Goal: Book appointment/travel/reservation

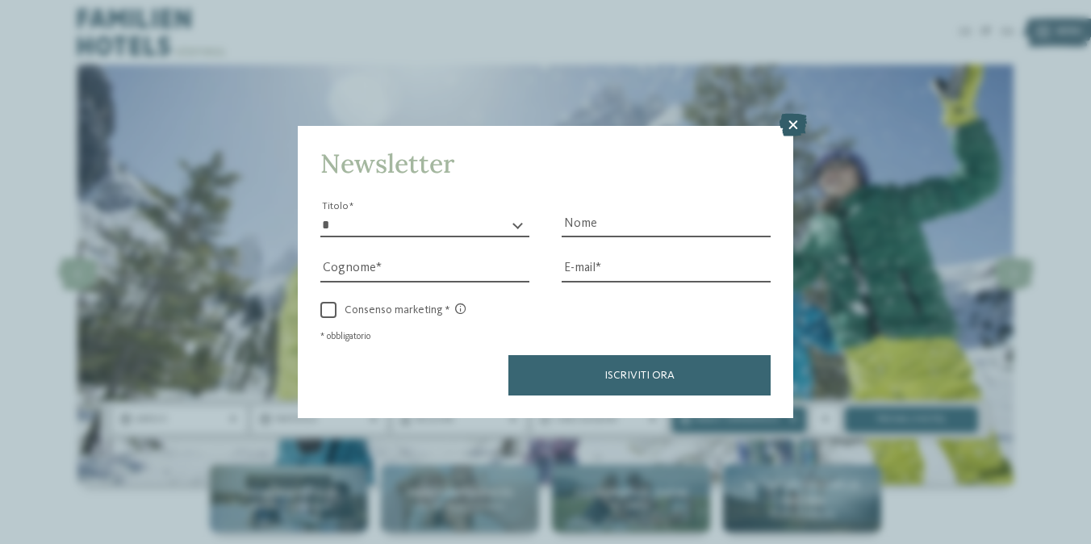
click at [800, 121] on icon at bounding box center [792, 125] width 27 height 23
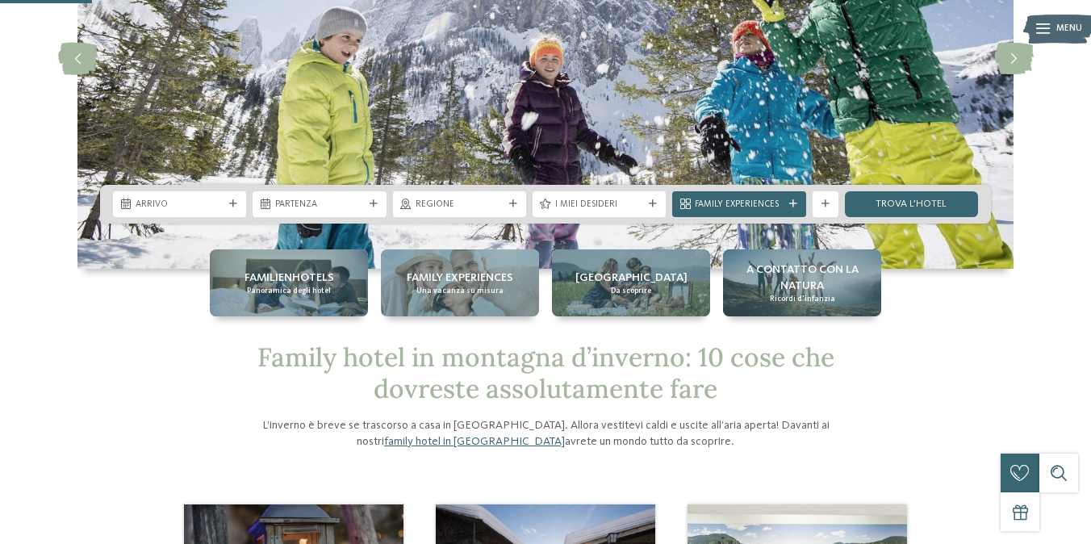
scroll to position [214, 0]
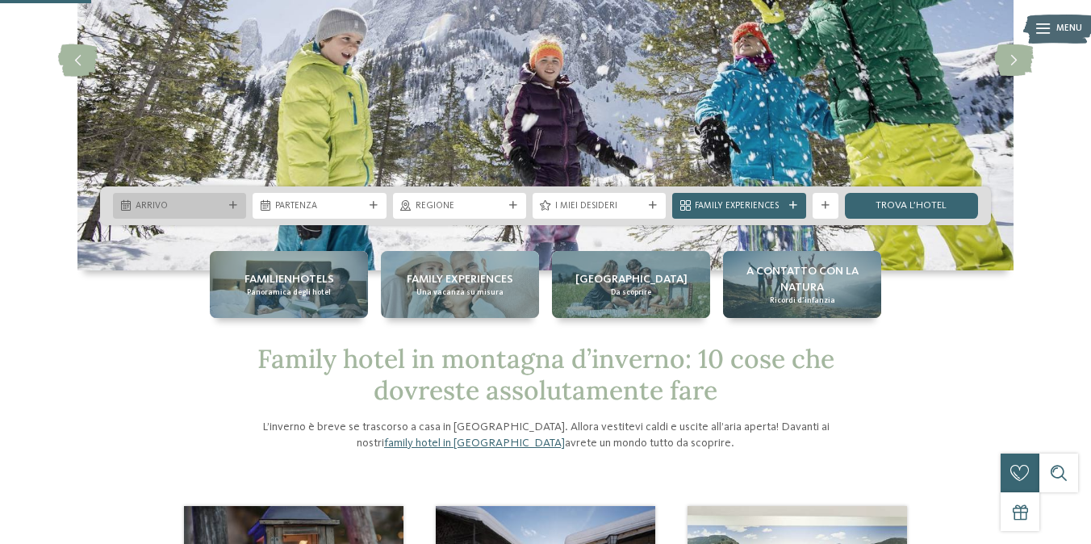
click at [222, 209] on span "Arrivo" at bounding box center [180, 206] width 88 height 13
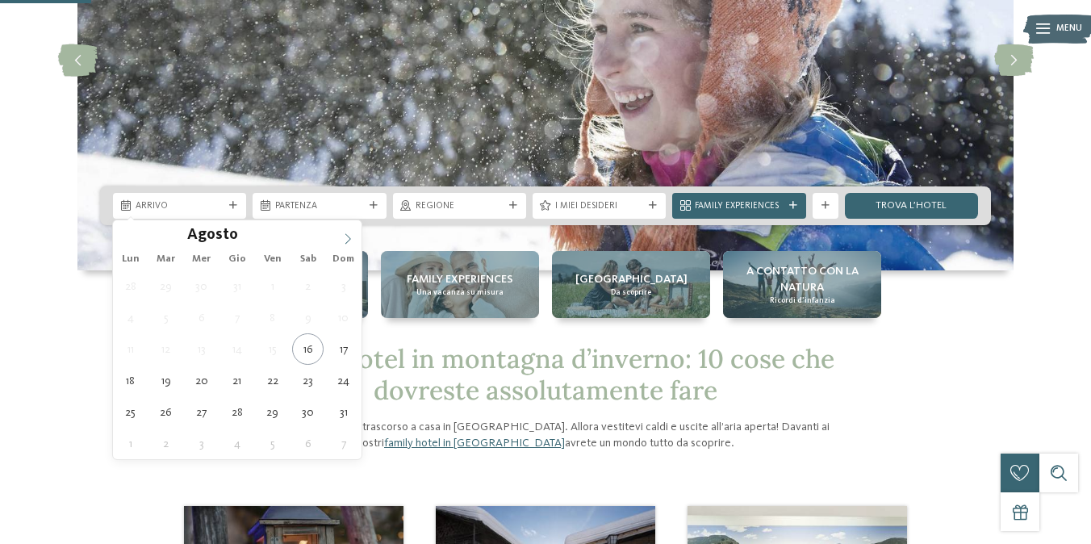
click at [351, 231] on span at bounding box center [347, 233] width 27 height 27
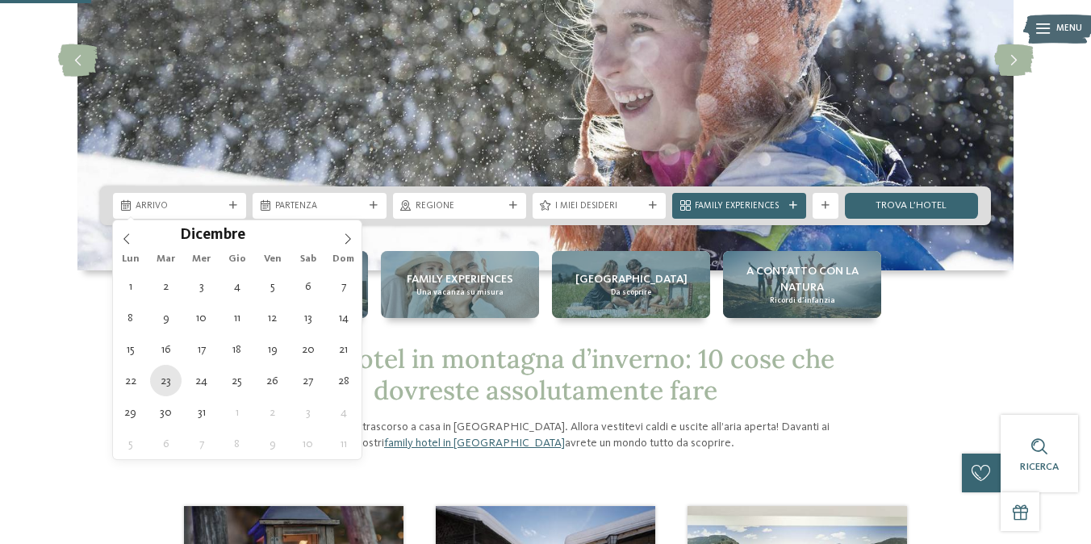
type div "[DATE]"
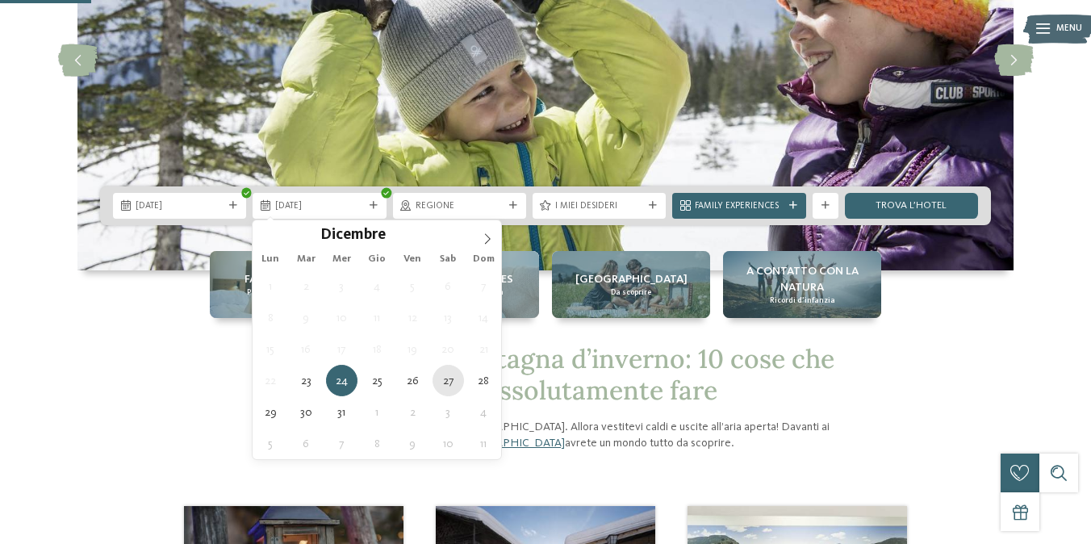
type div "[DATE]"
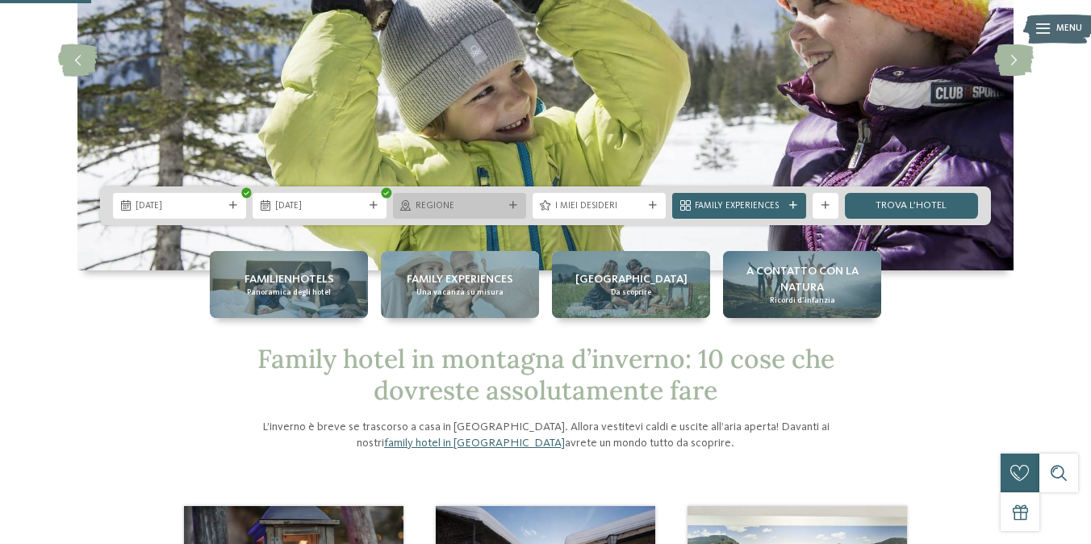
click at [489, 195] on div "Regione" at bounding box center [459, 206] width 133 height 26
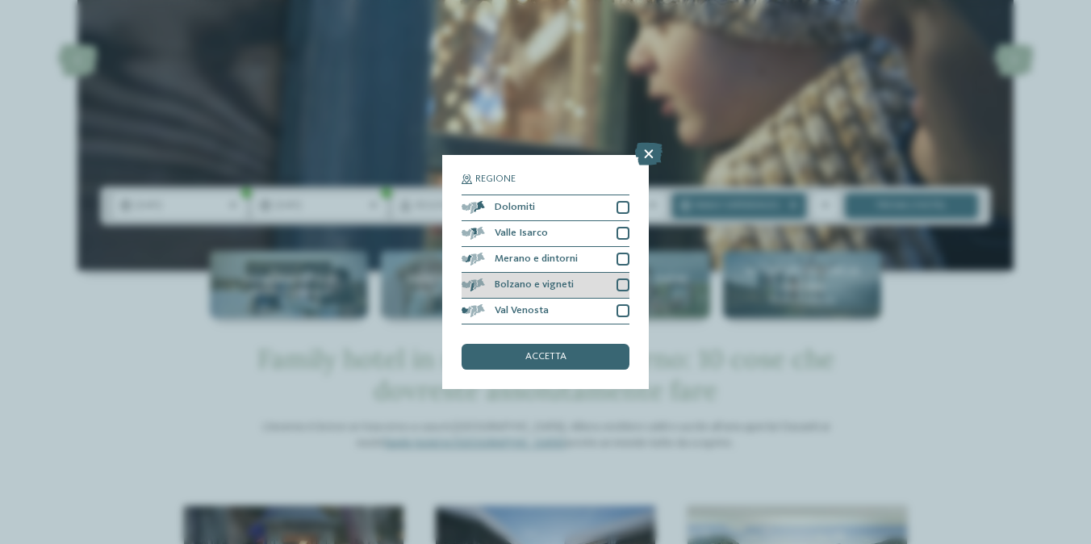
click at [619, 287] on div at bounding box center [622, 284] width 13 height 13
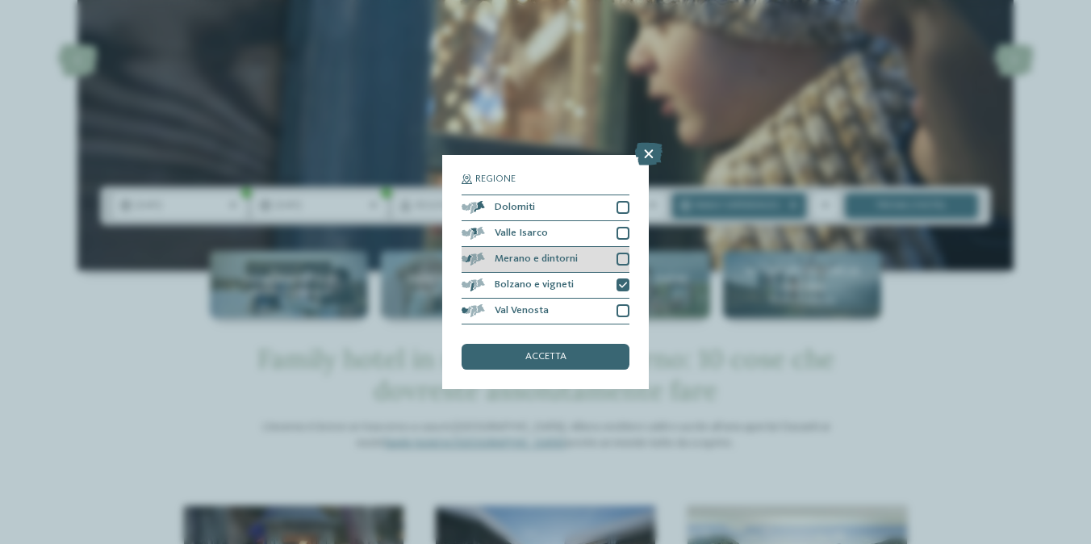
click at [619, 262] on div at bounding box center [622, 259] width 13 height 13
click at [600, 350] on div "accetta" at bounding box center [545, 357] width 168 height 26
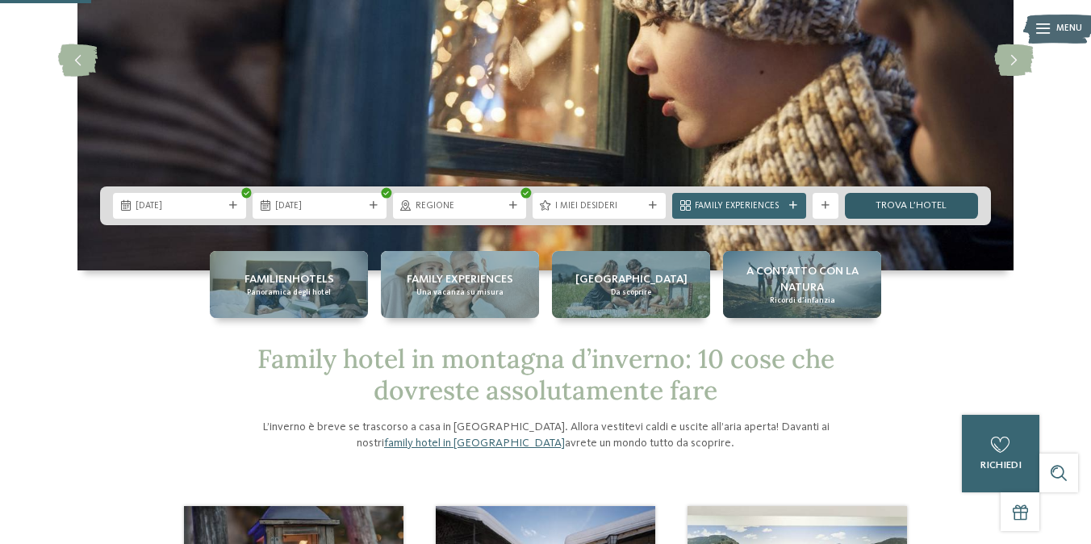
click at [881, 206] on link "trova l’hotel" at bounding box center [911, 206] width 133 height 26
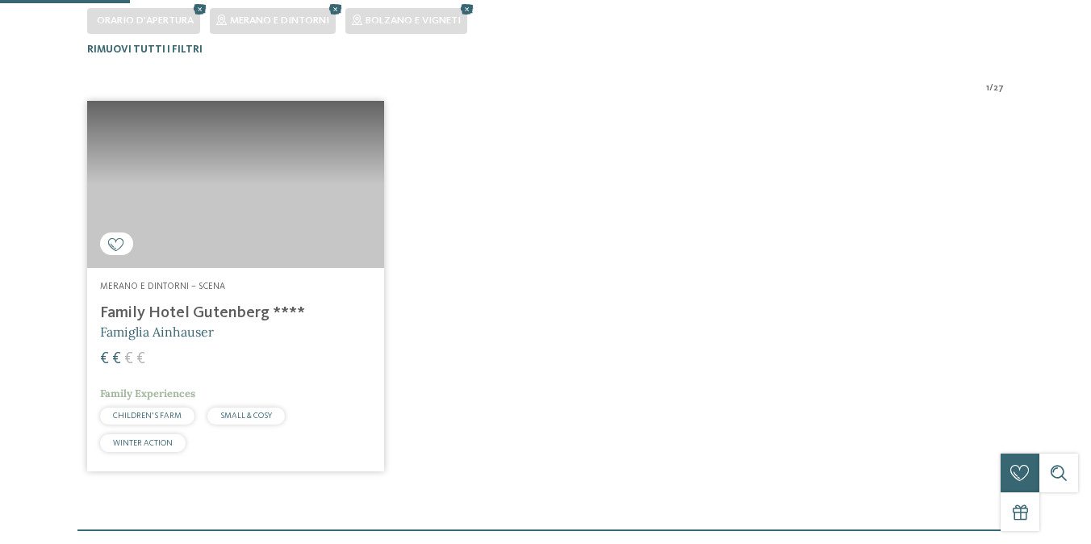
scroll to position [399, 0]
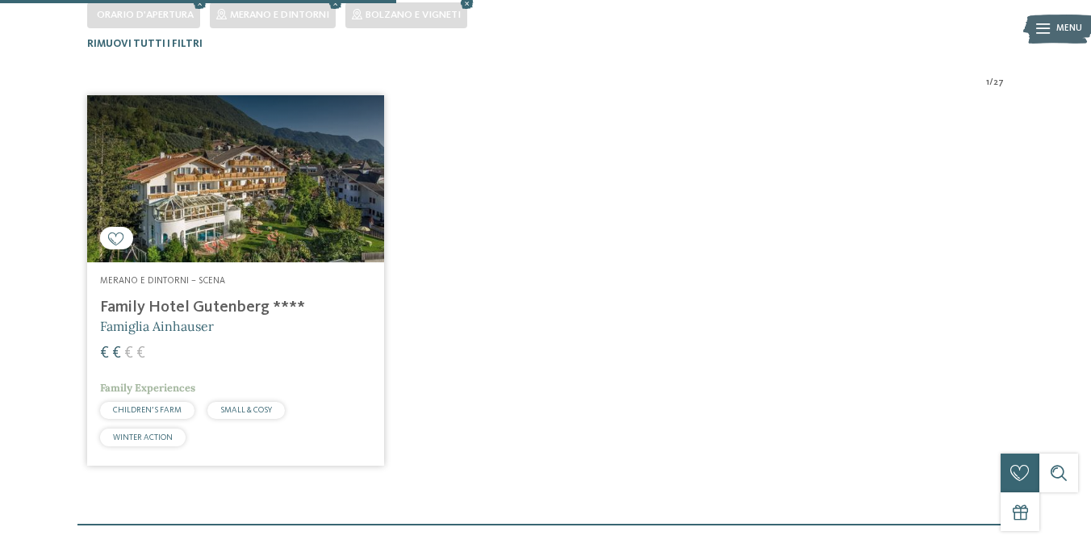
click at [266, 306] on h4 "Family Hotel Gutenberg ****" at bounding box center [235, 307] width 271 height 19
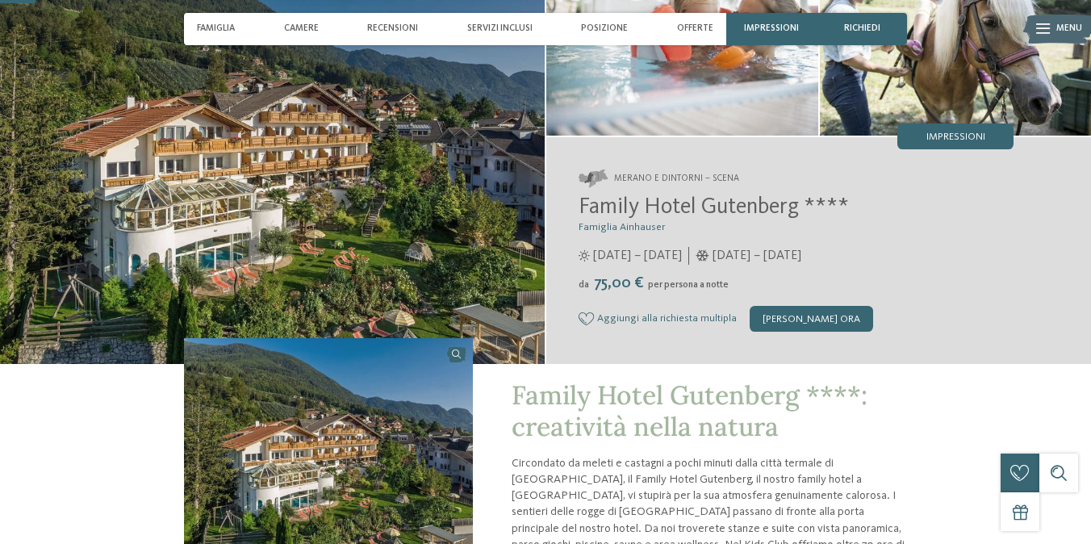
scroll to position [133, 0]
click at [716, 209] on span "Family Hotel Gutenberg ****" at bounding box center [713, 206] width 270 height 23
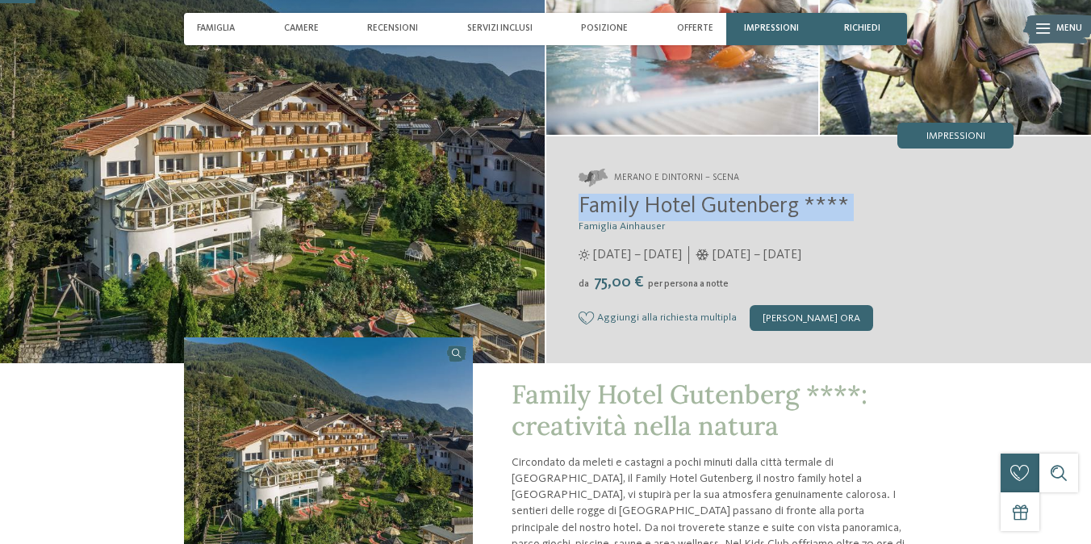
copy h2 "Family Hotel Gutenberg ****"
